Goal: Navigation & Orientation: Find specific page/section

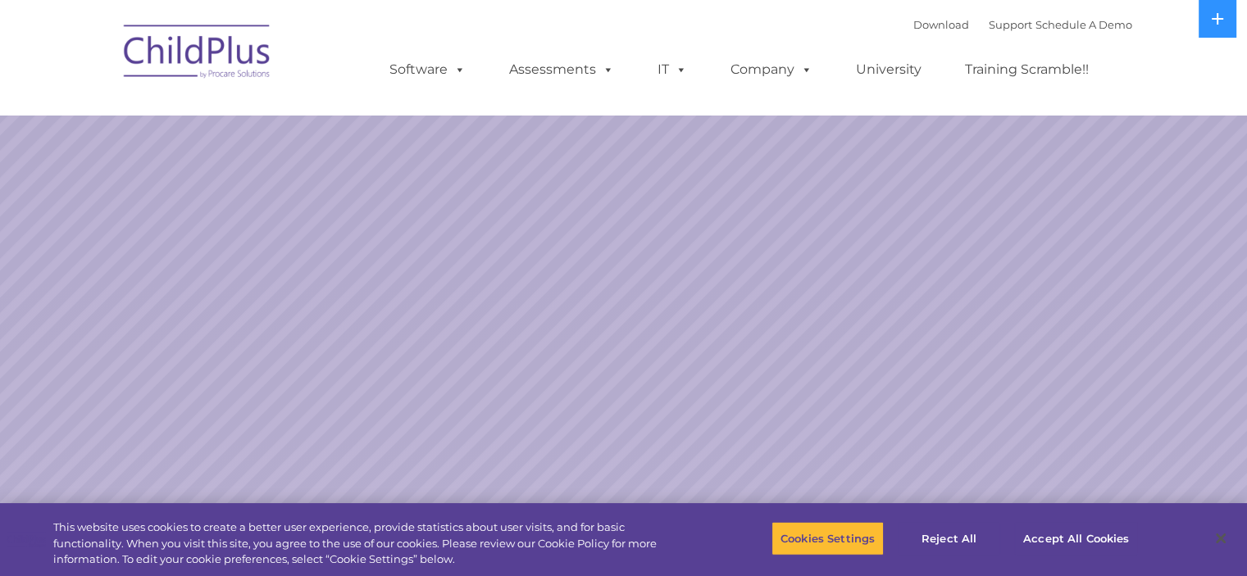
select select "MEDIUM"
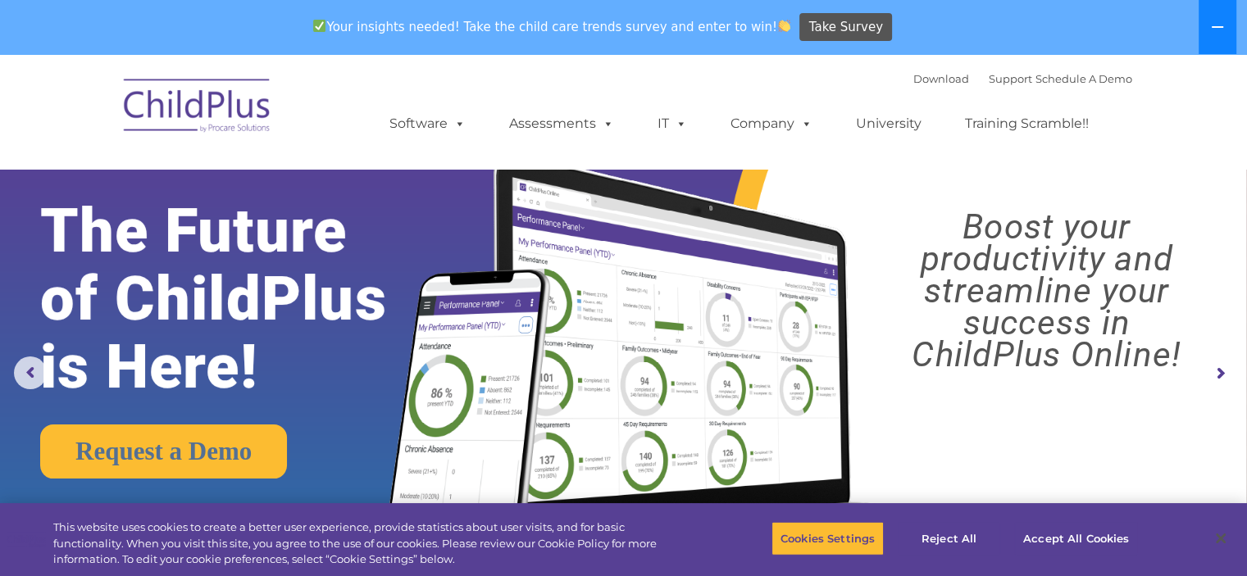
click at [1223, 26] on icon at bounding box center [1217, 27] width 11 height 2
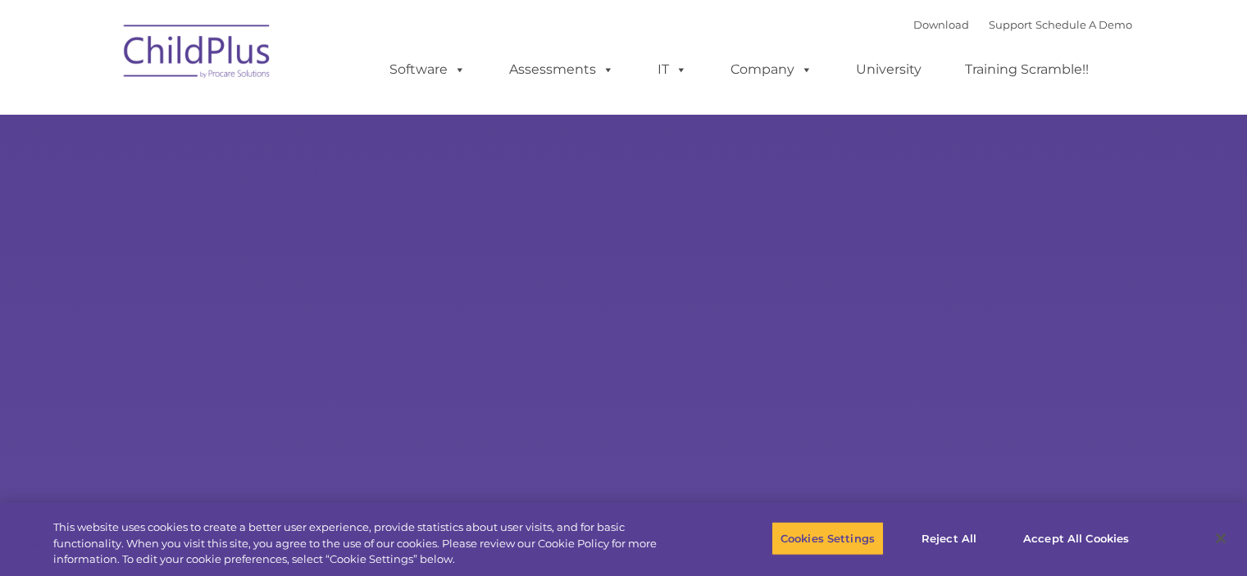
type input ""
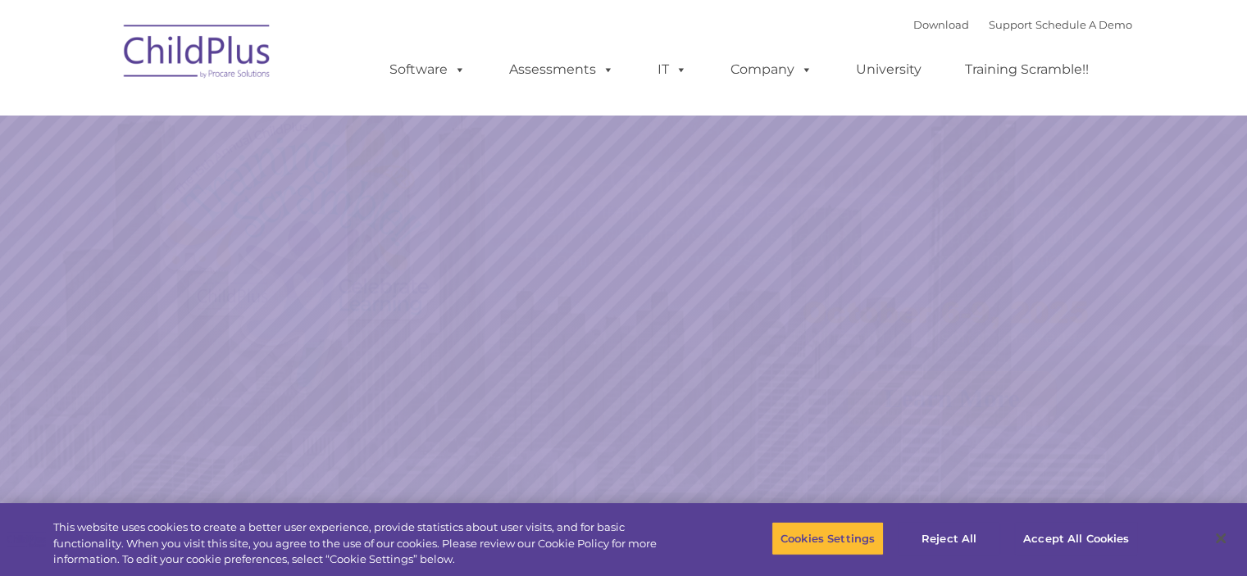
select select "MEDIUM"
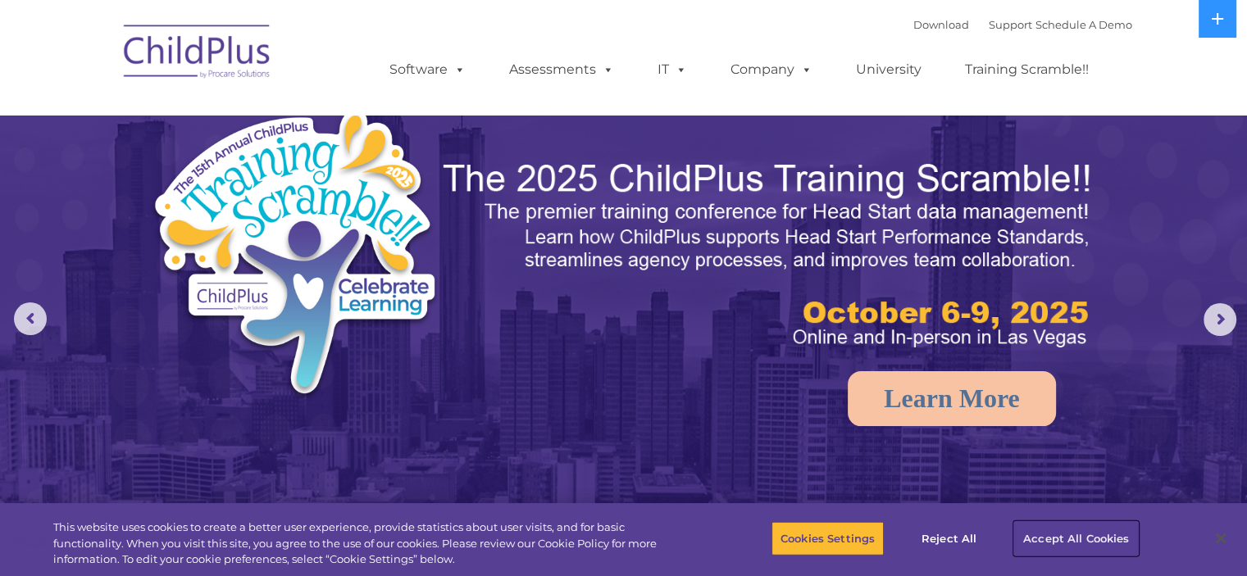
click at [1060, 535] on button "Accept All Cookies" at bounding box center [1076, 538] width 124 height 34
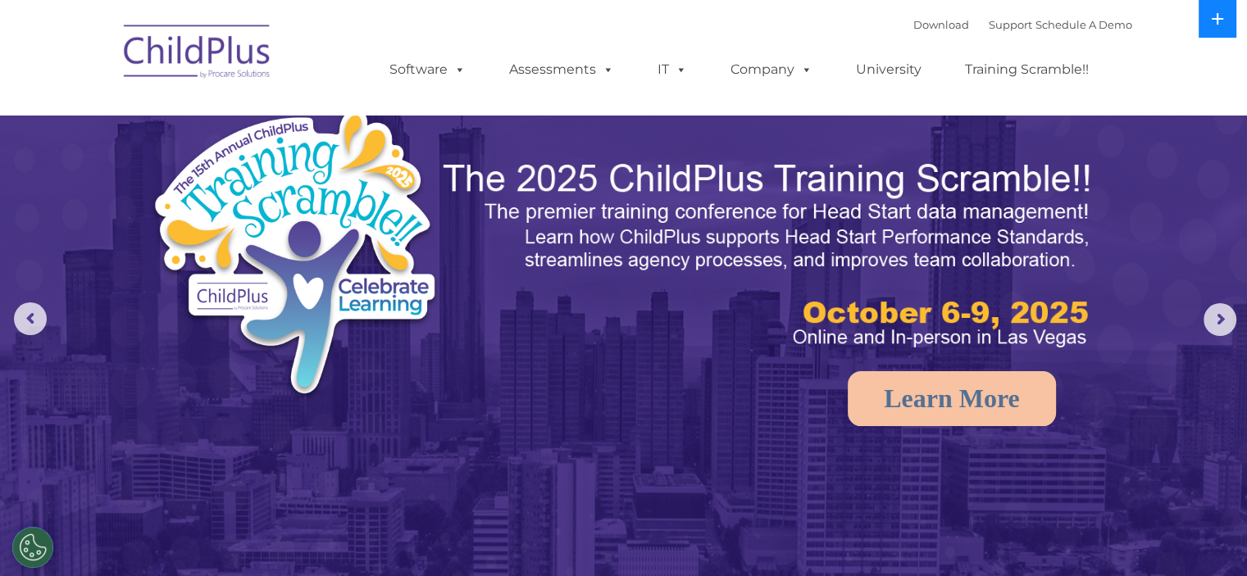
click at [1216, 17] on icon at bounding box center [1217, 18] width 13 height 13
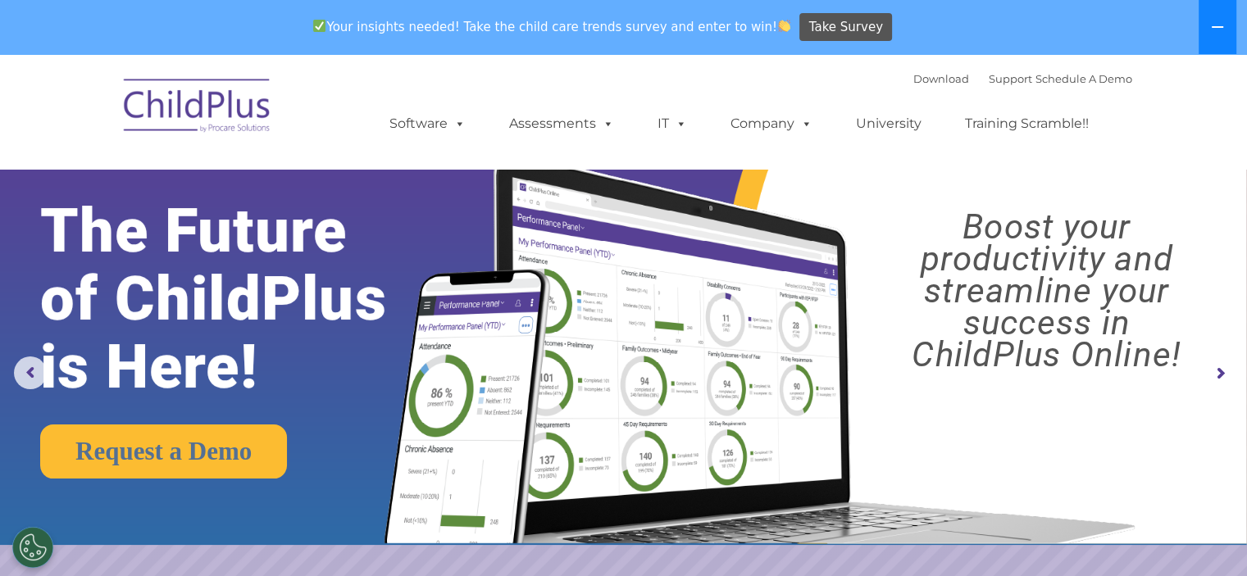
click at [1216, 17] on button at bounding box center [1218, 27] width 38 height 54
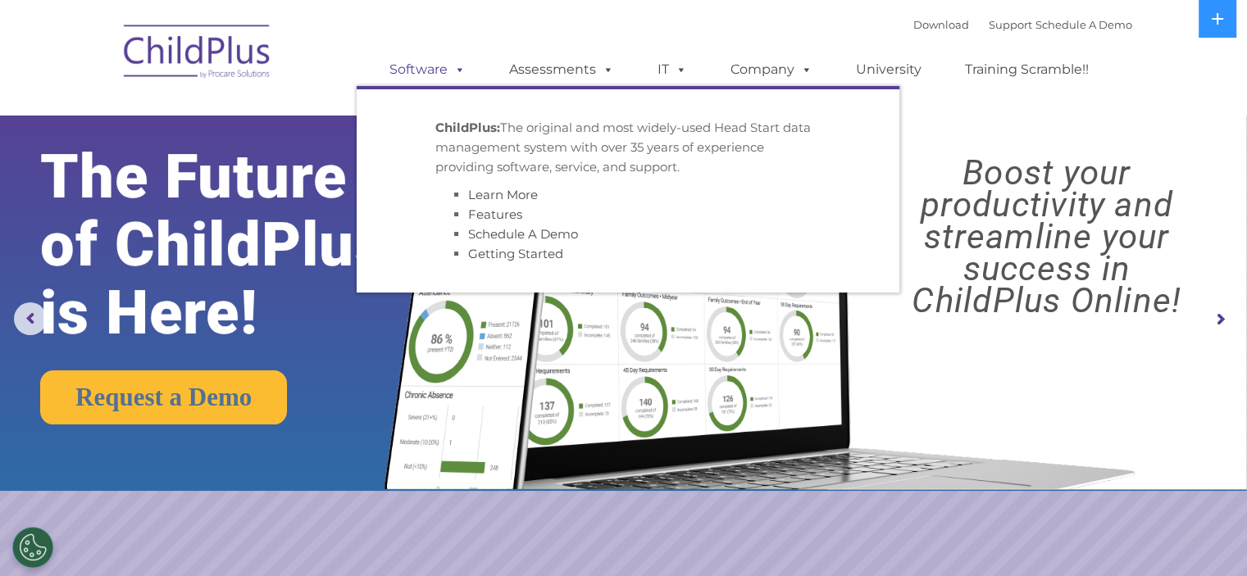
click at [453, 63] on span at bounding box center [457, 69] width 18 height 16
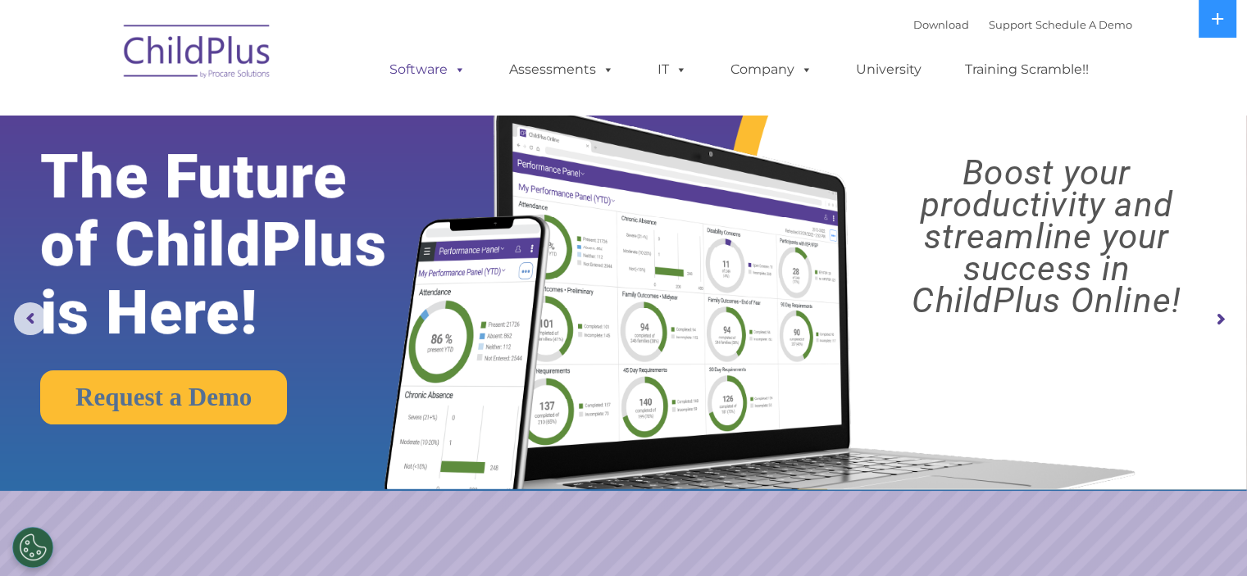
click at [453, 63] on span at bounding box center [457, 69] width 18 height 16
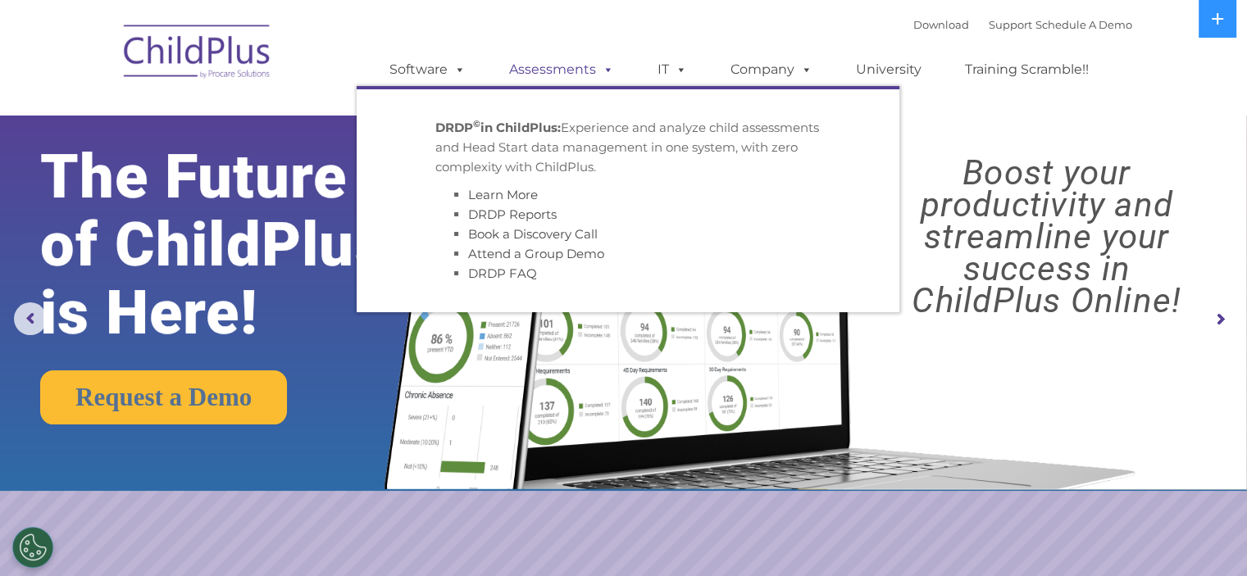
click at [558, 74] on link "Assessments" at bounding box center [562, 69] width 138 height 33
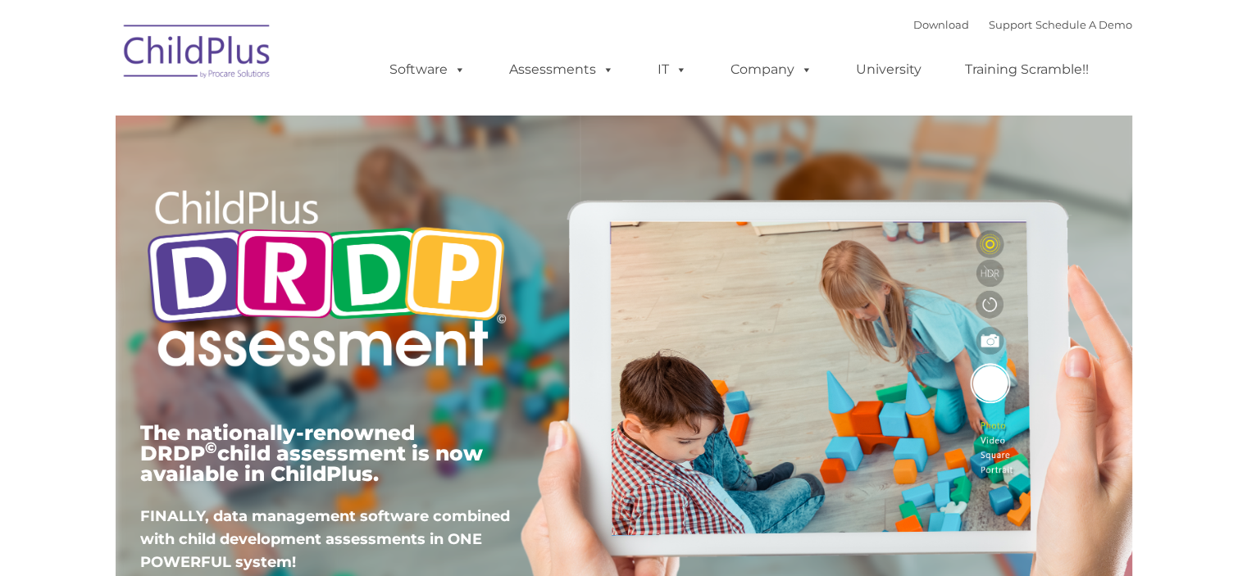
type input ""
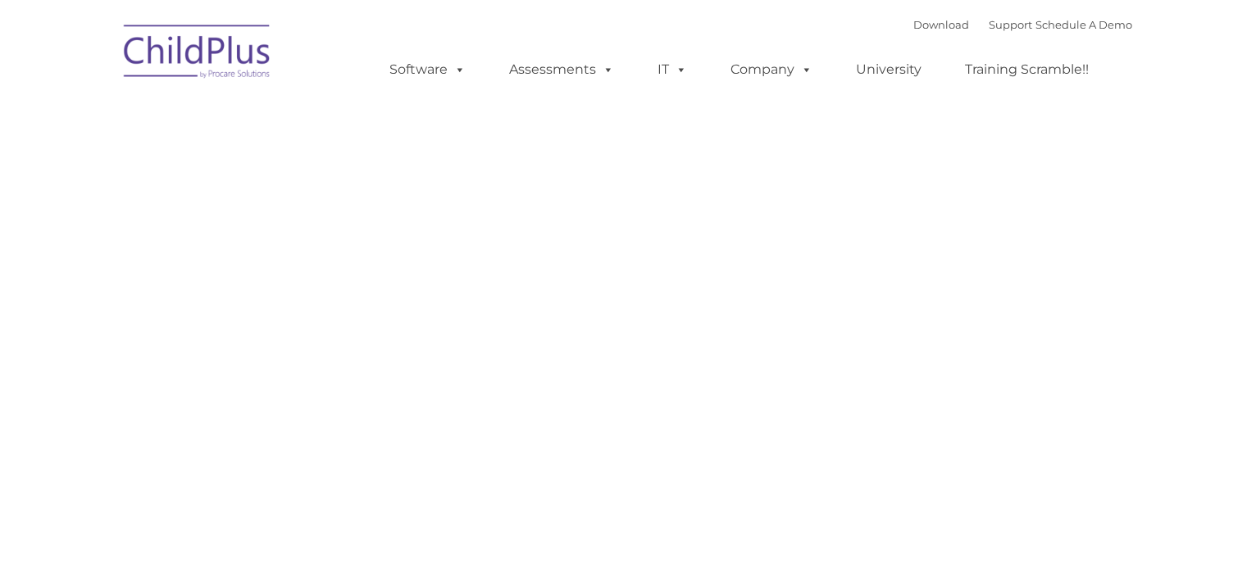
type input ""
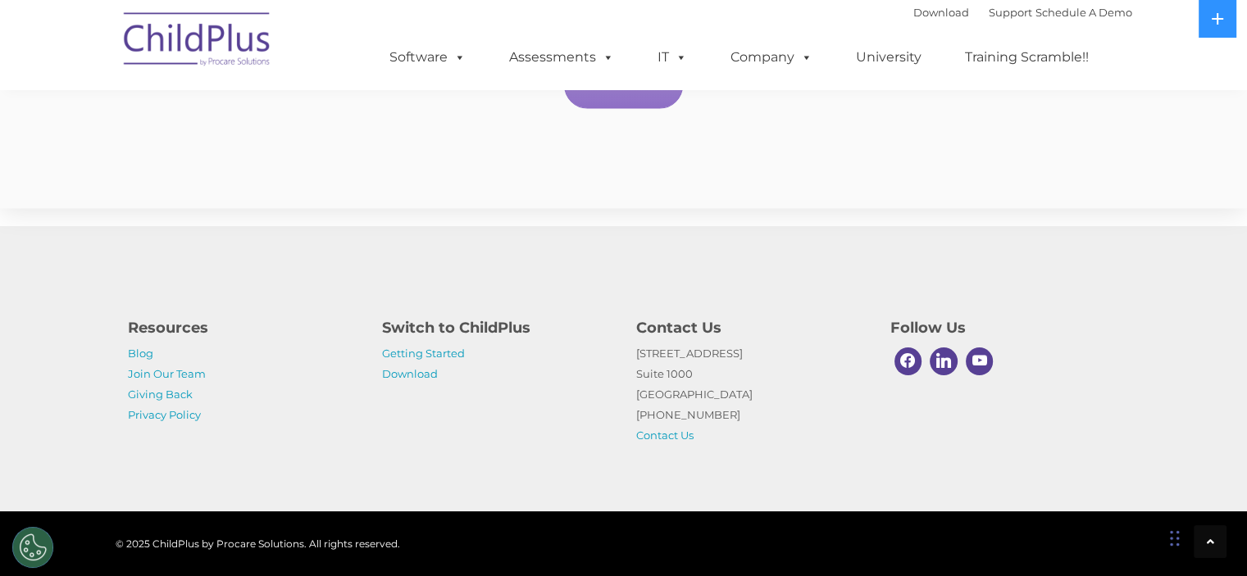
scroll to position [2999, 0]
click at [417, 371] on link "Download" at bounding box center [410, 373] width 56 height 13
